Goal: Information Seeking & Learning: Understand process/instructions

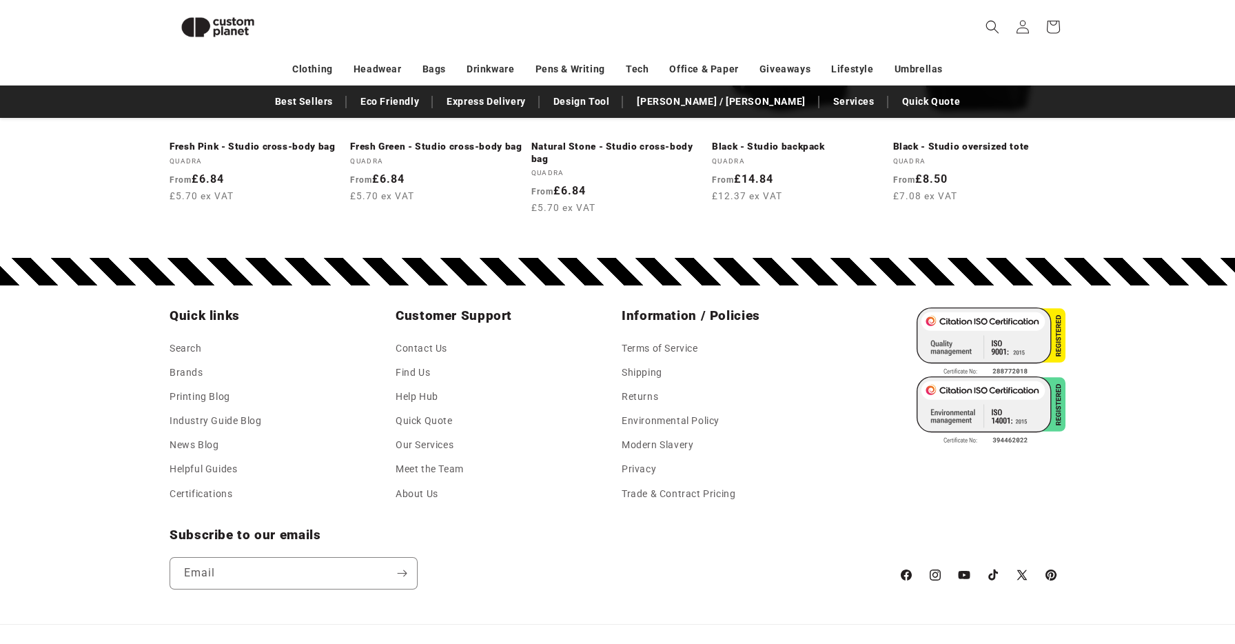
scroll to position [1808, 0]
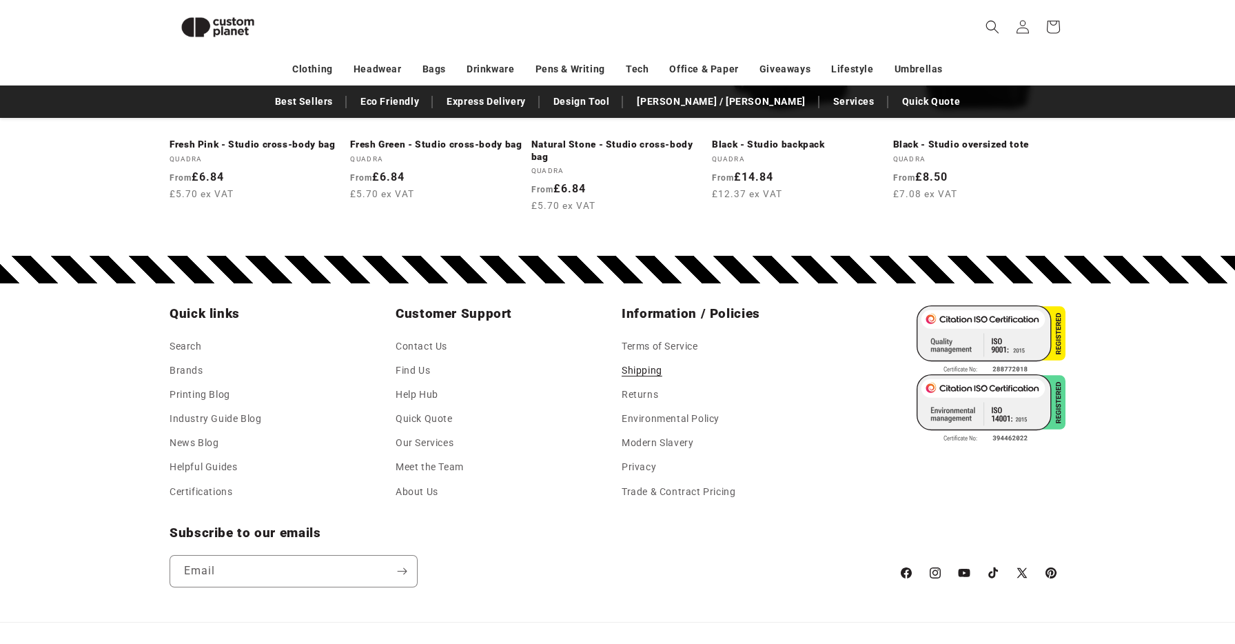
click at [648, 370] on link "Shipping" at bounding box center [642, 370] width 41 height 24
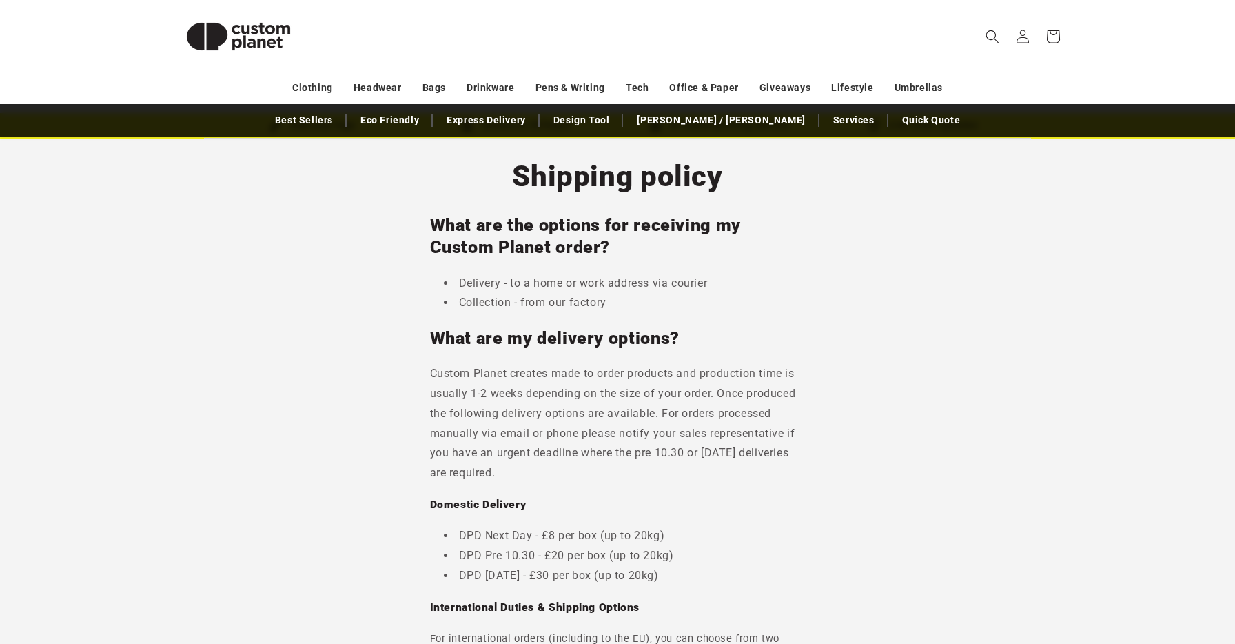
scroll to position [57, 0]
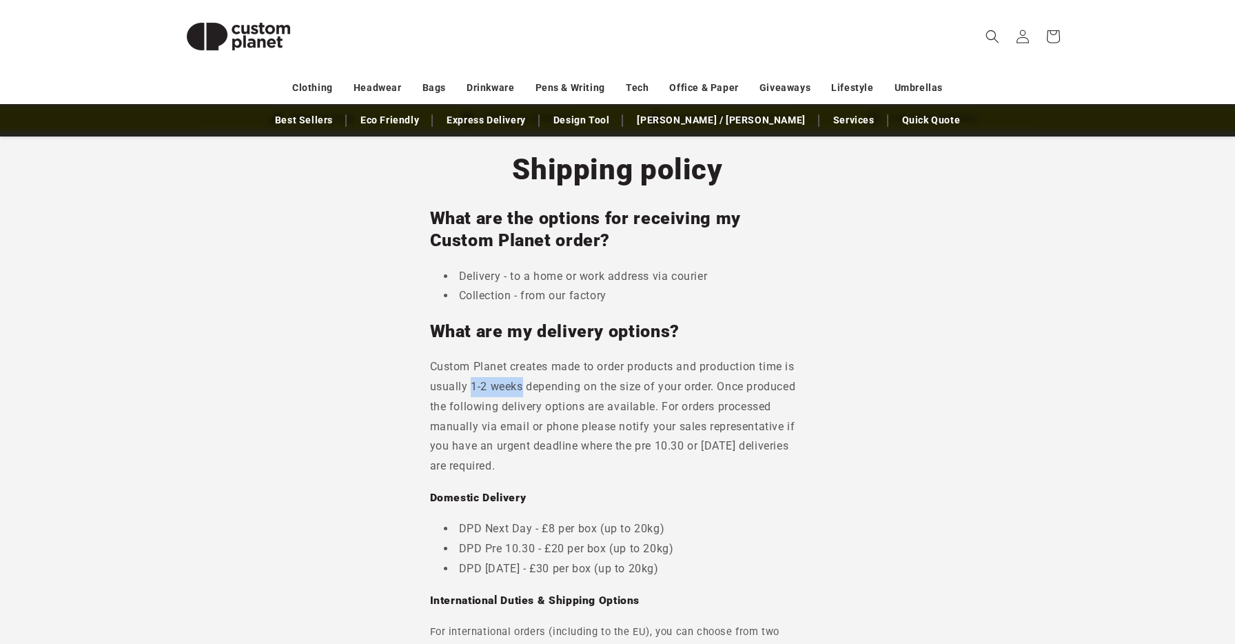
drag, startPoint x: 470, startPoint y: 385, endPoint x: 522, endPoint y: 387, distance: 51.7
click at [522, 387] on p "Custom Planet creates made to order products and production time is usually 1-2…" at bounding box center [618, 416] width 376 height 119
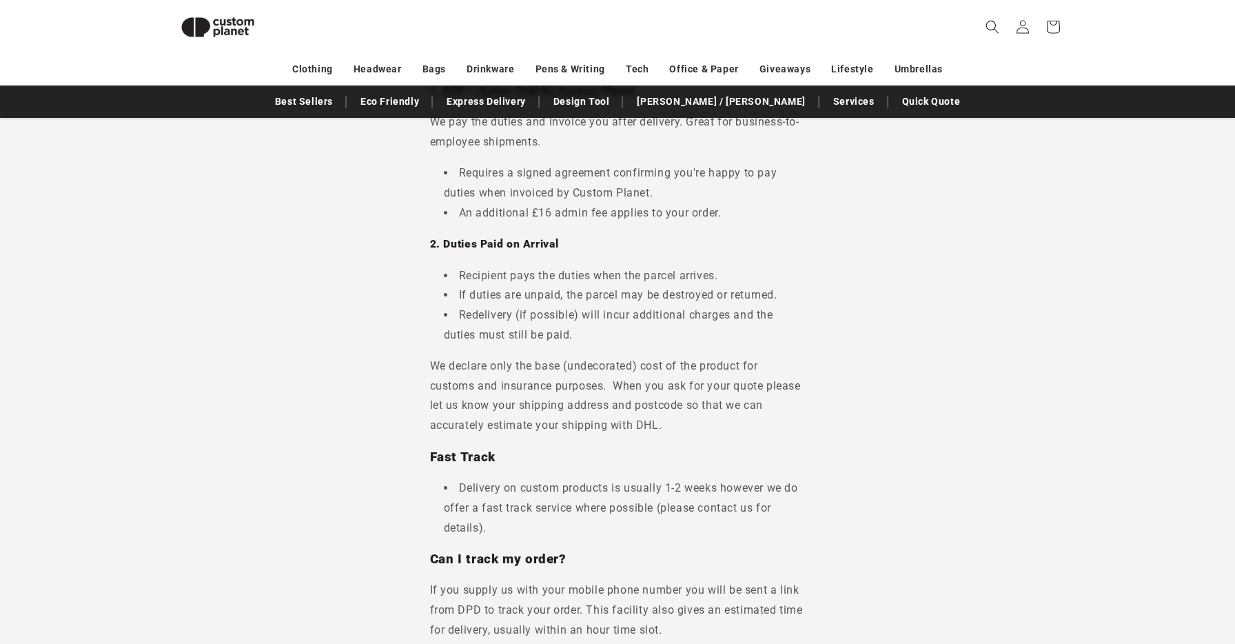
scroll to position [628, 0]
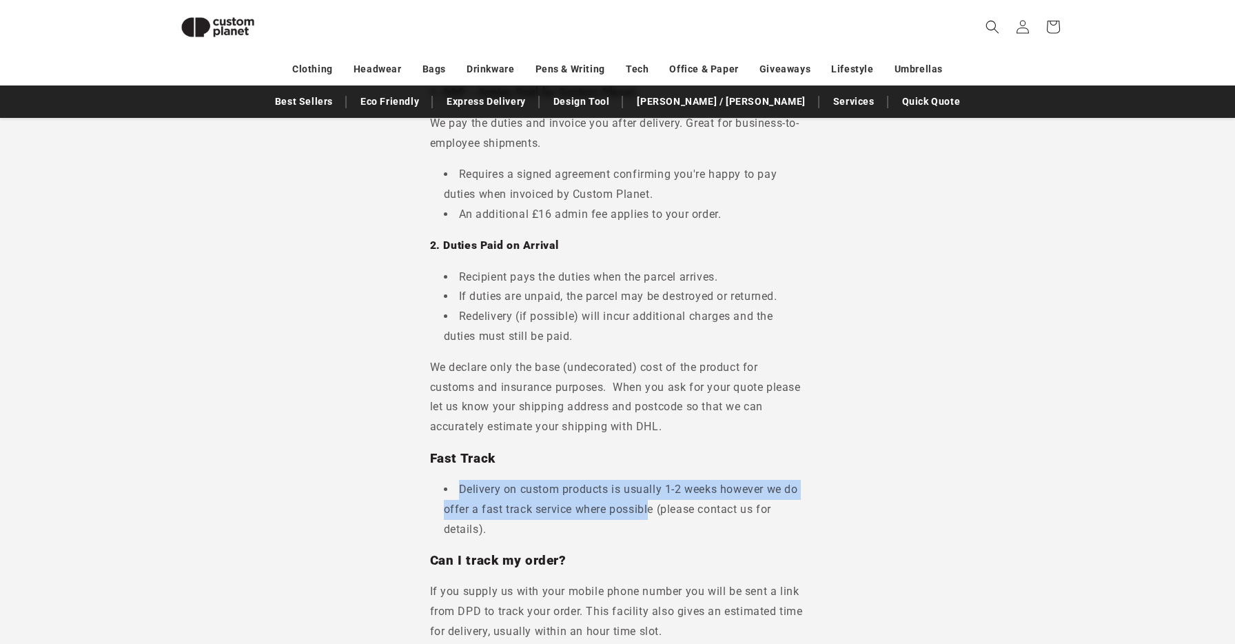
drag, startPoint x: 460, startPoint y: 489, endPoint x: 651, endPoint y: 509, distance: 191.9
click at [651, 509] on li "Delivery on custom products is usually 1-2 weeks however we do offer a fast tra…" at bounding box center [625, 509] width 362 height 59
drag, startPoint x: 655, startPoint y: 509, endPoint x: 456, endPoint y: 490, distance: 200.1
click at [456, 490] on li "Delivery on custom products is usually 1-2 weeks however we do offer a fast tra…" at bounding box center [625, 509] width 362 height 59
copy li "Delivery on custom products is usually 1-2 weeks however we do offer a fast tra…"
